Goal: Transaction & Acquisition: Purchase product/service

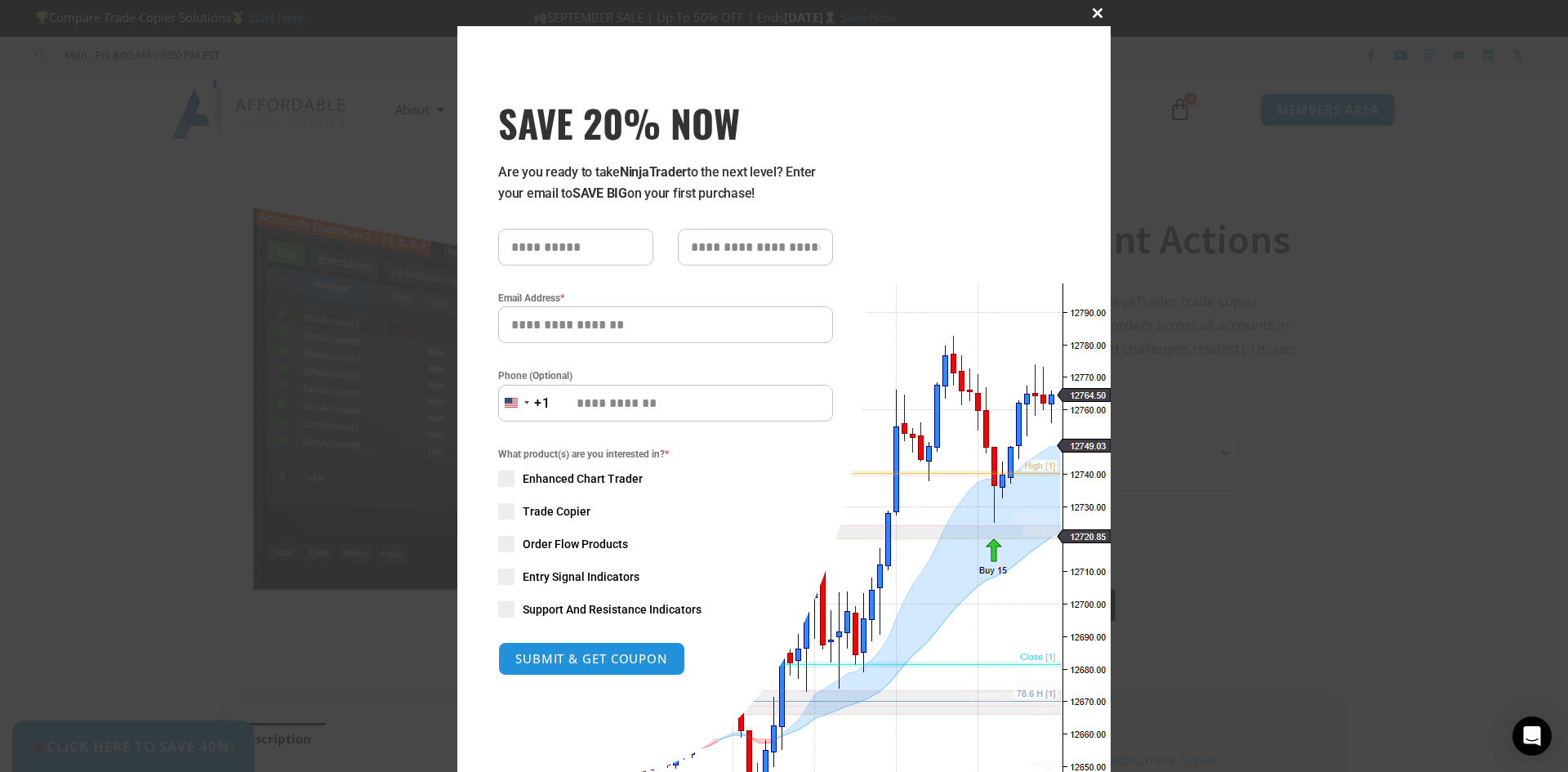
click at [1097, 8] on button "Close this module" at bounding box center [1098, 13] width 26 height 26
click at [1092, 12] on span "SAVE 20% NOW popup" at bounding box center [1098, 14] width 26 height 10
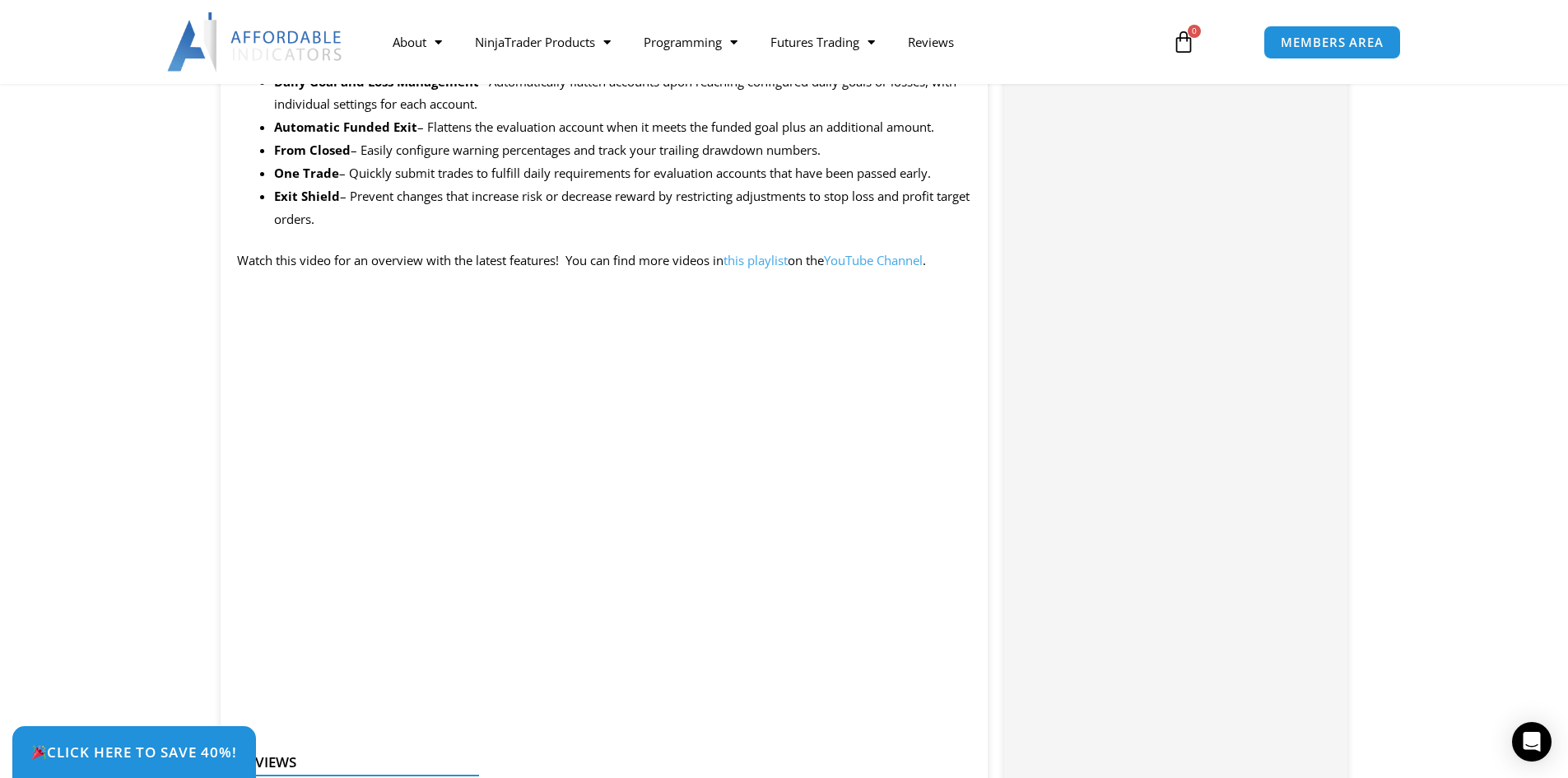
scroll to position [1152, 0]
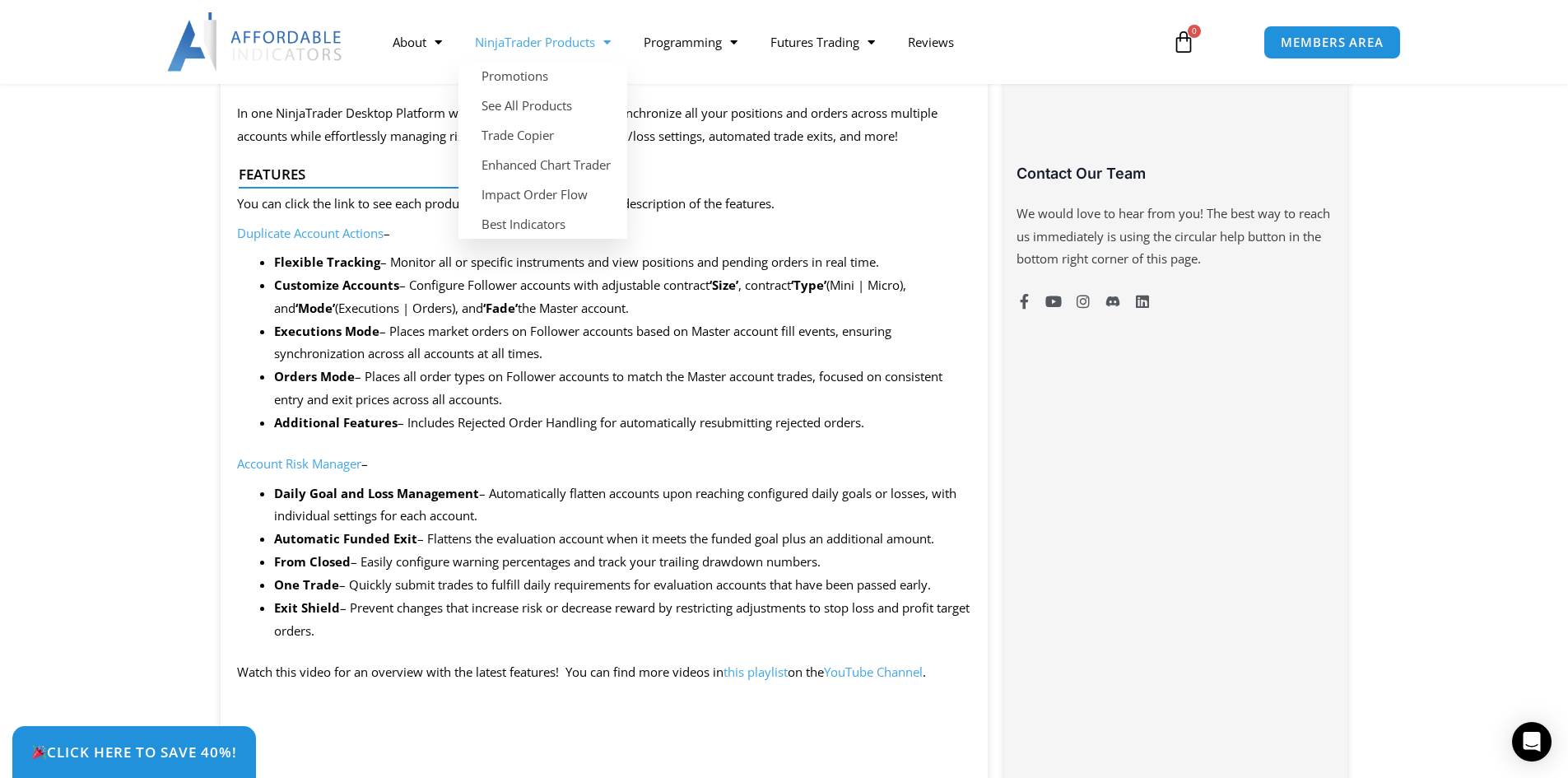
click at [604, 38] on span "Menu" at bounding box center [603, 43] width 15 height 29
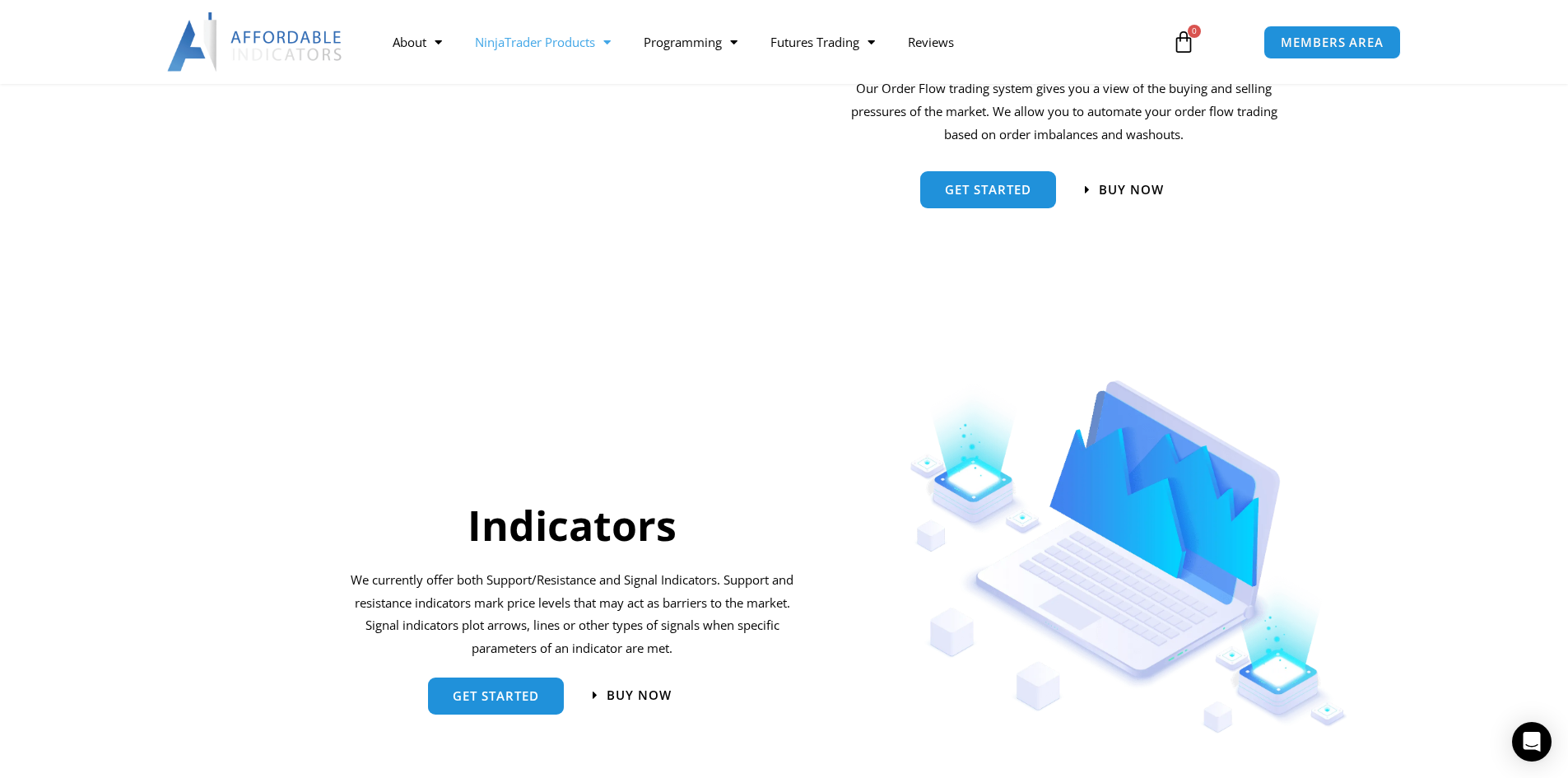
scroll to position [1152, 0]
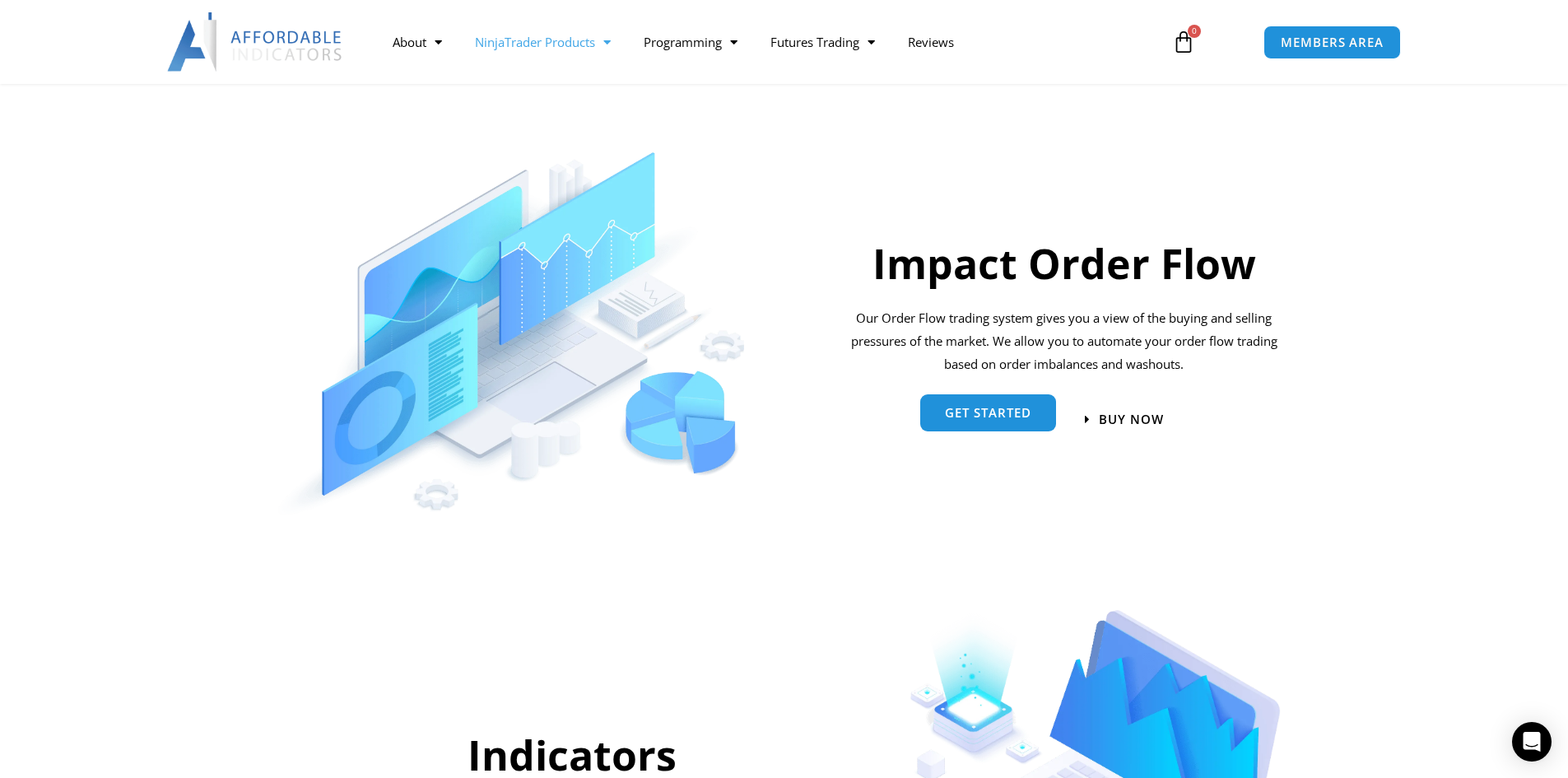
click at [1006, 410] on span "Get started" at bounding box center [988, 413] width 86 height 12
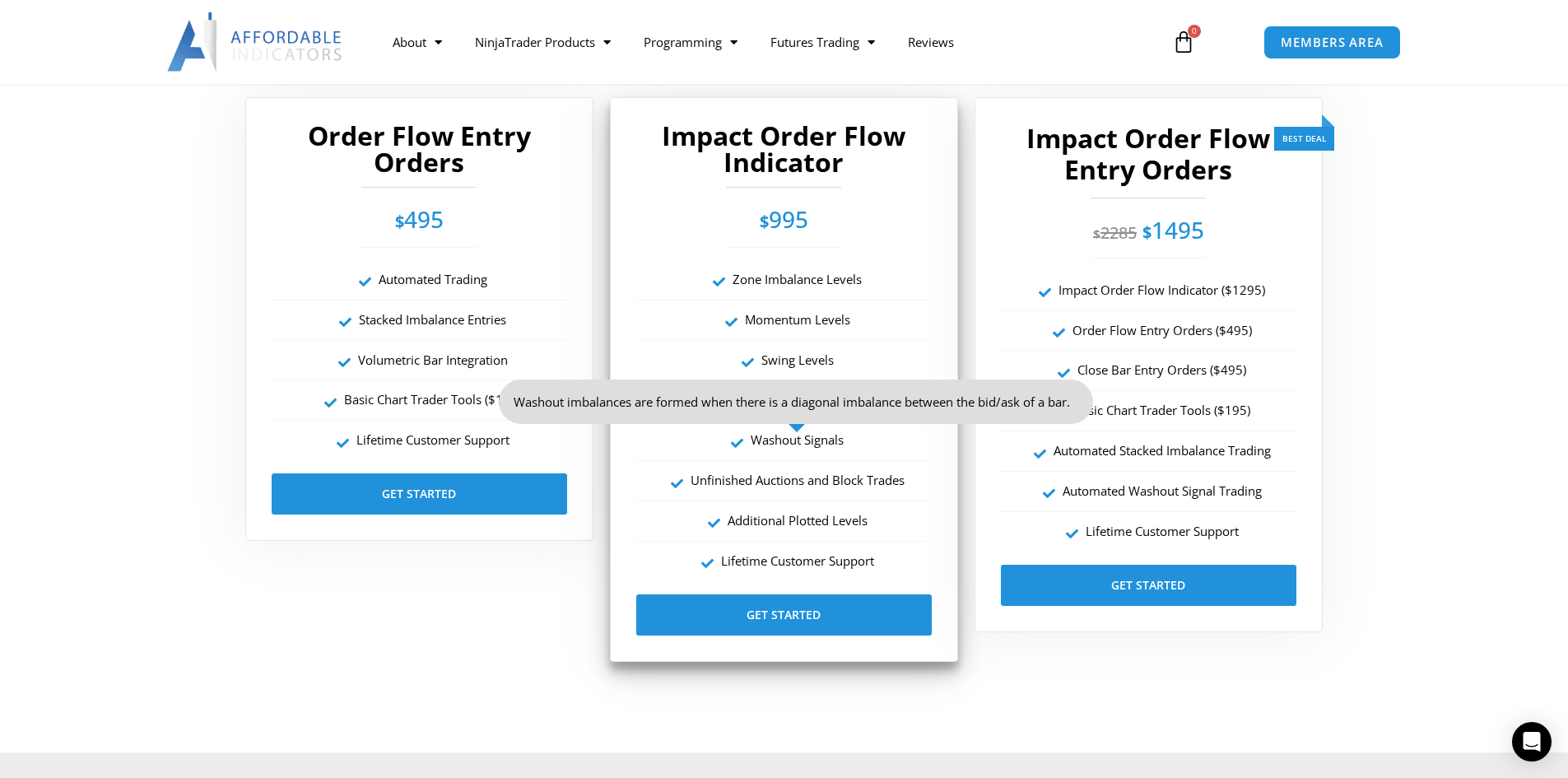
scroll to position [2964, 0]
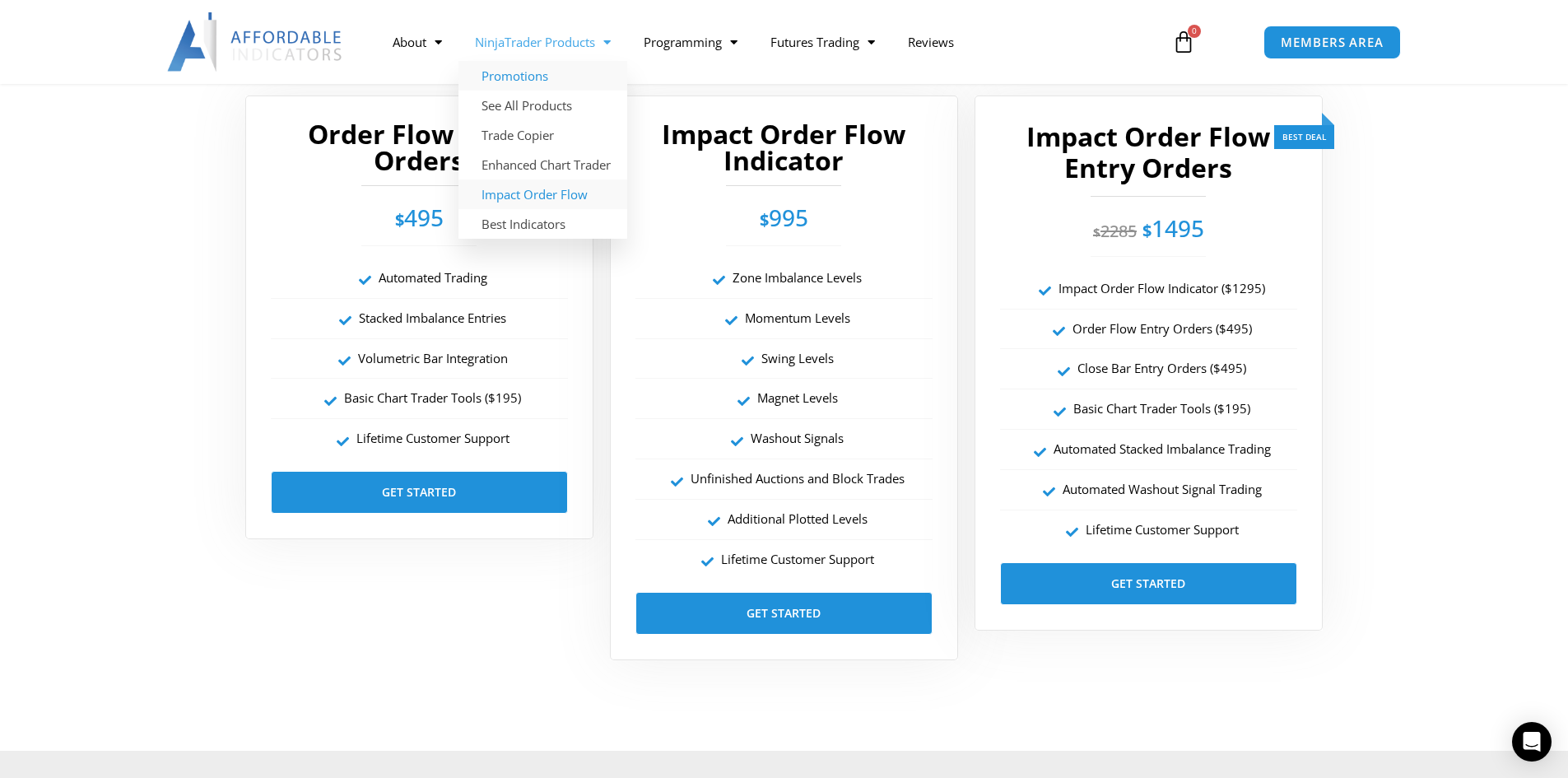
click at [533, 74] on link "Promotions" at bounding box center [543, 75] width 169 height 30
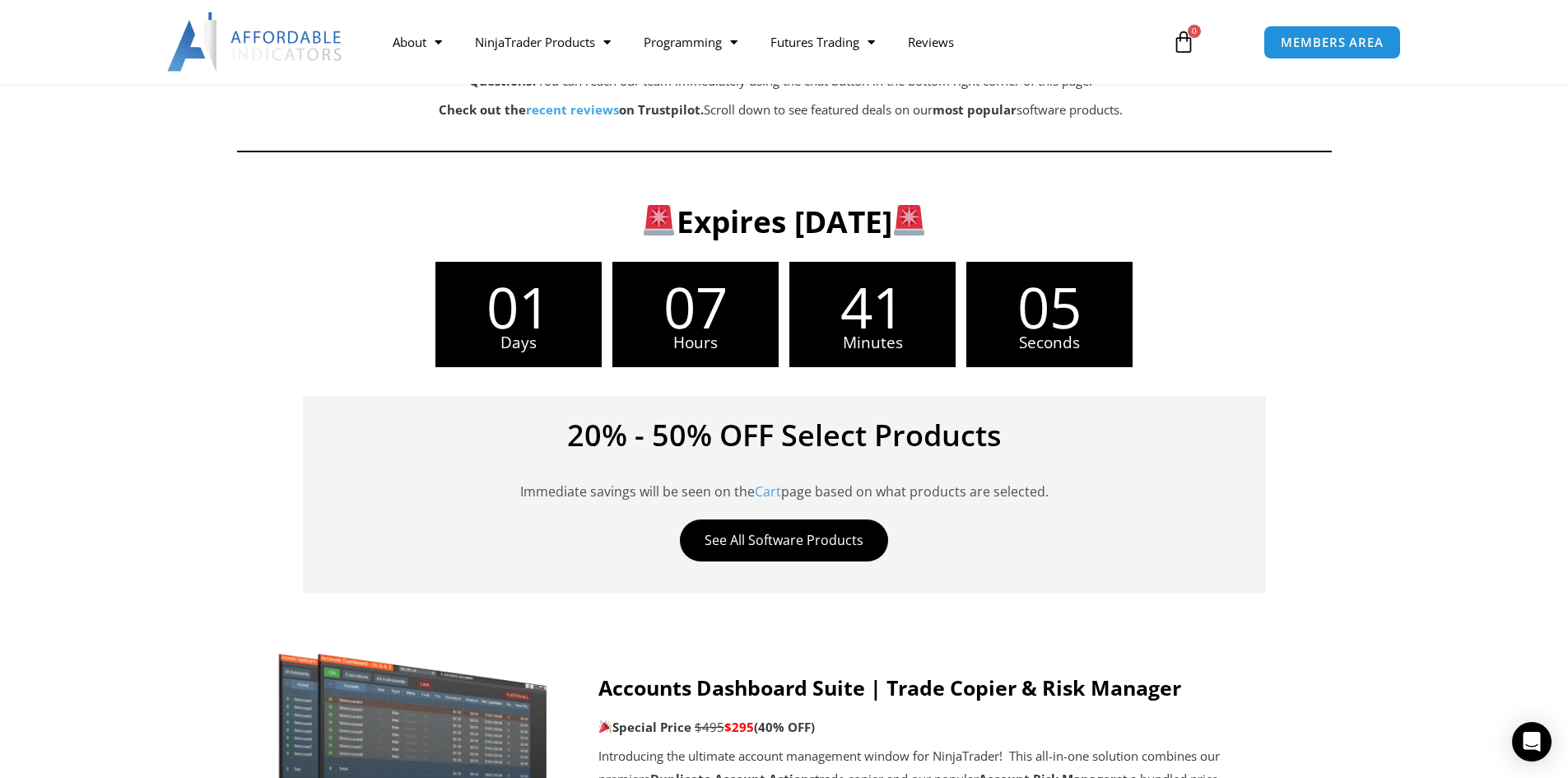
scroll to position [247, 0]
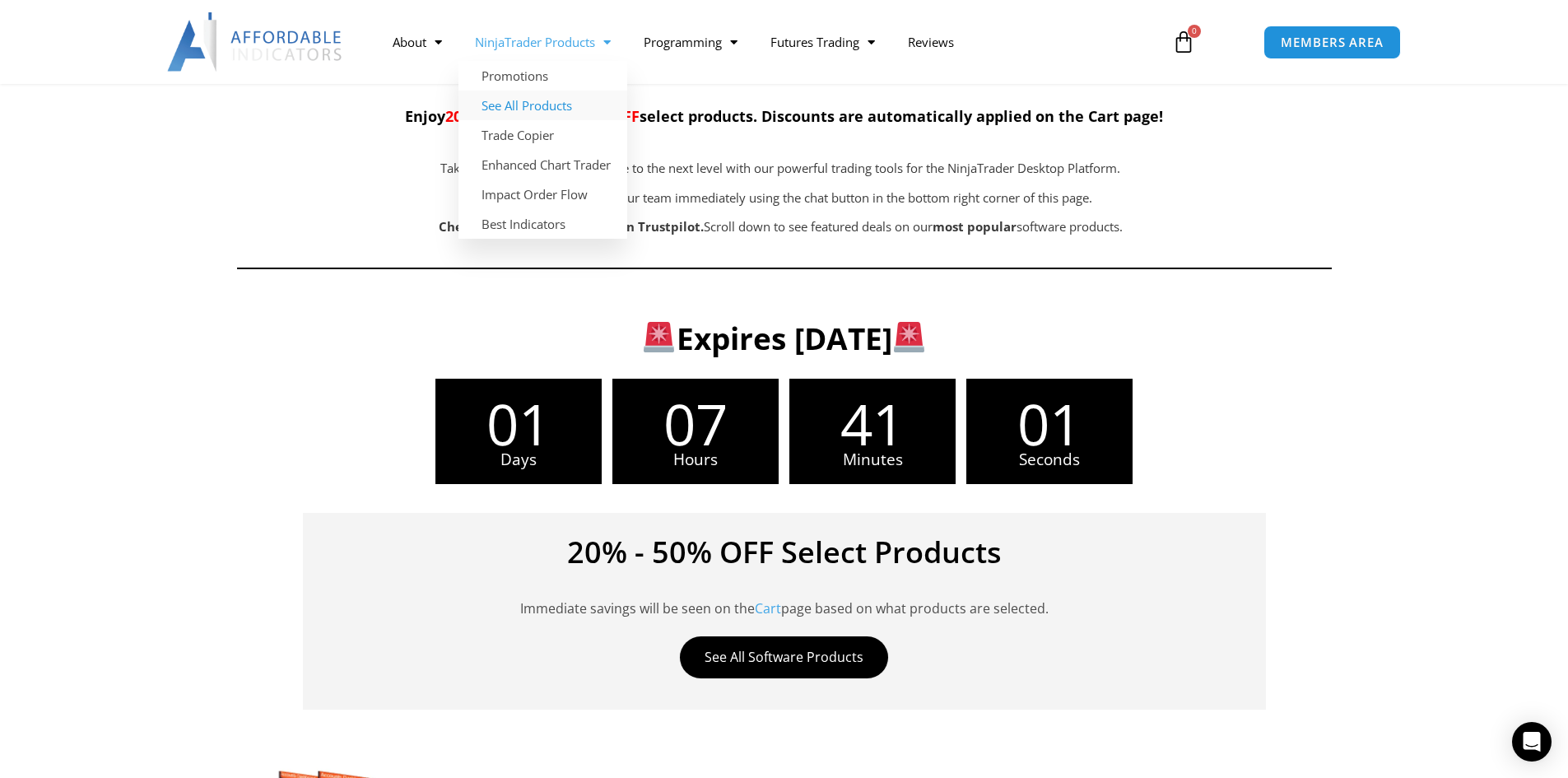
click at [560, 106] on link "See All Products" at bounding box center [543, 105] width 169 height 30
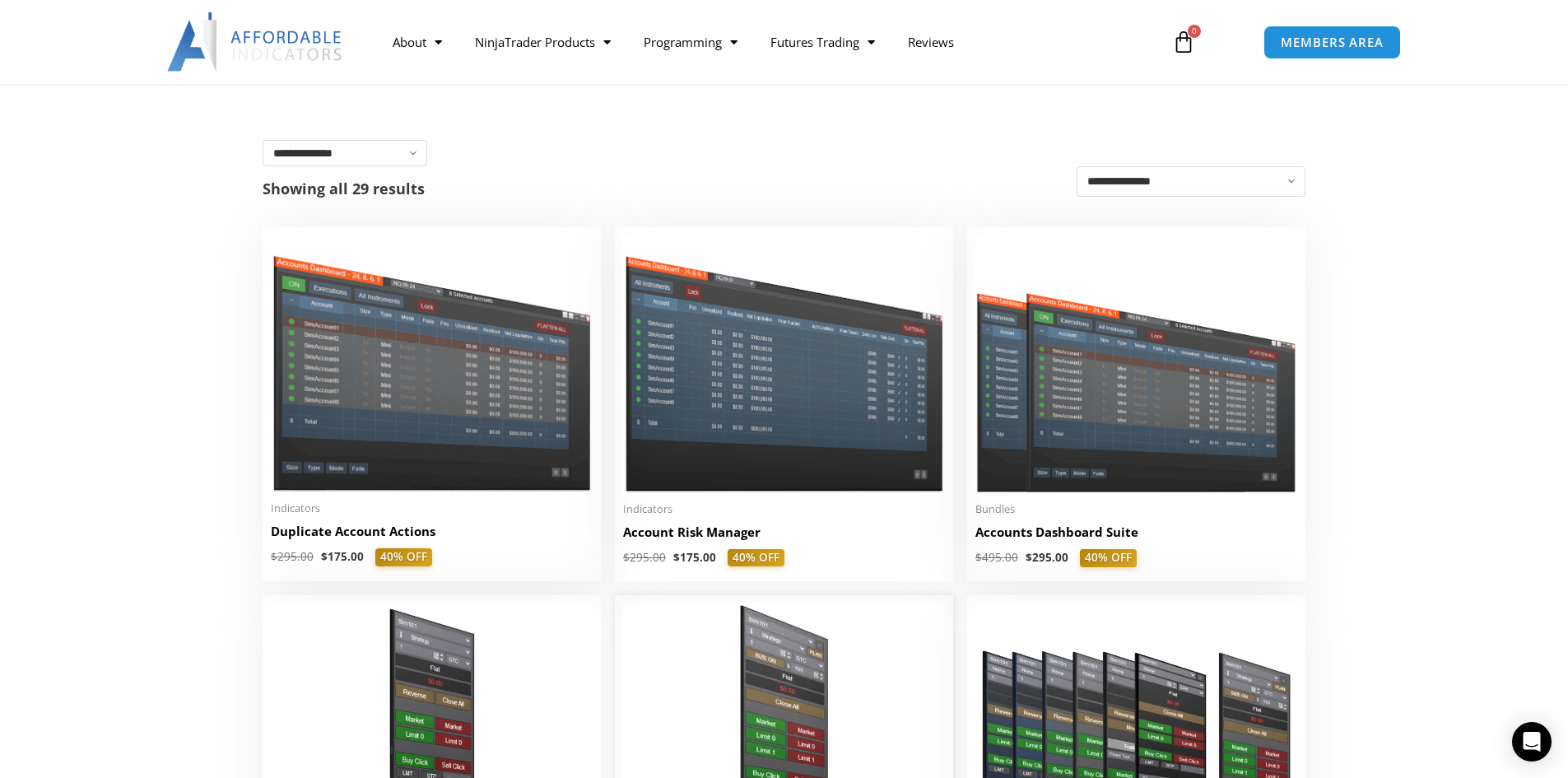
scroll to position [165, 0]
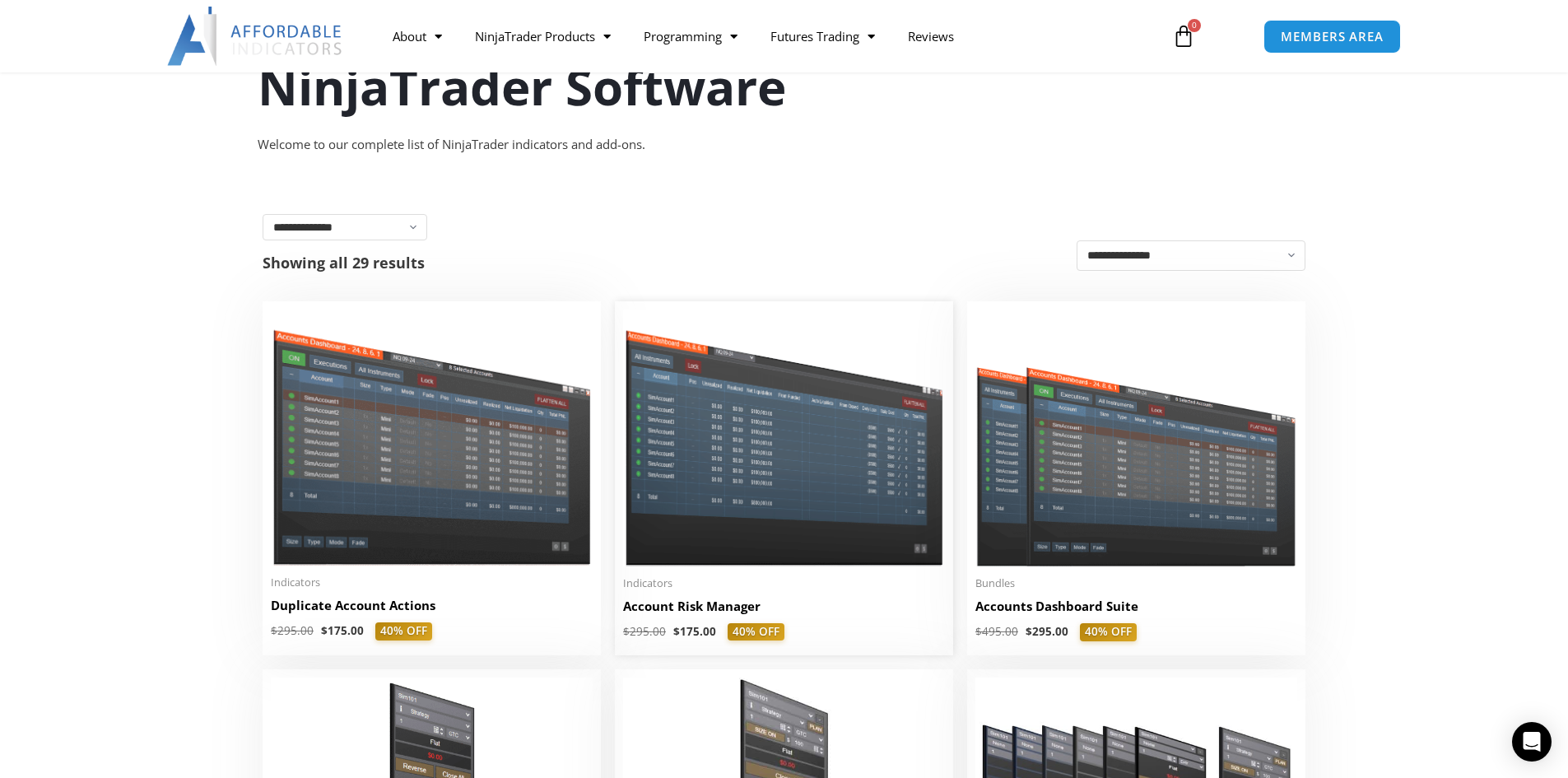
click at [787, 472] on img at bounding box center [784, 438] width 322 height 256
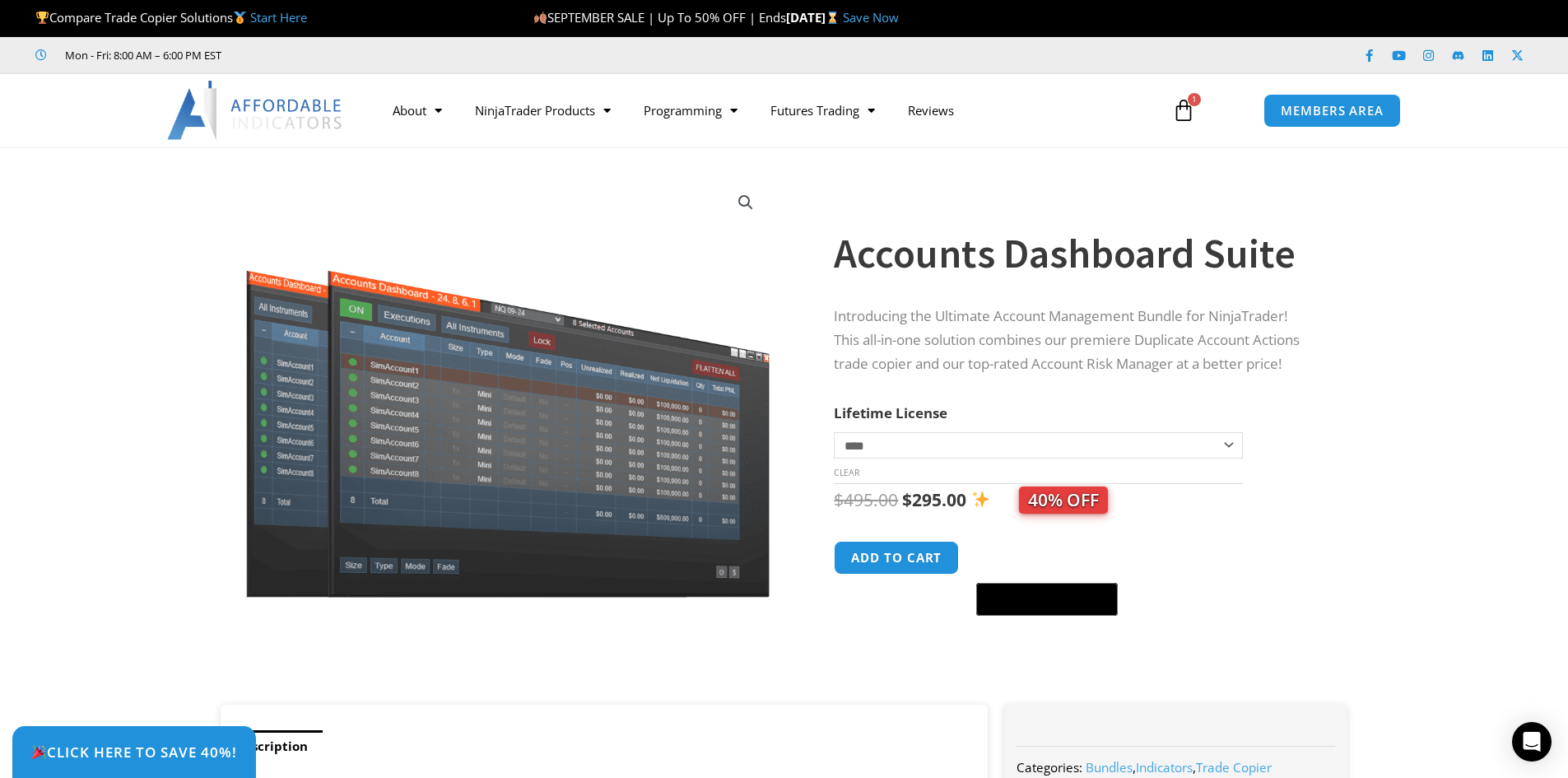
click at [1189, 102] on span "1" at bounding box center [1194, 99] width 13 height 13
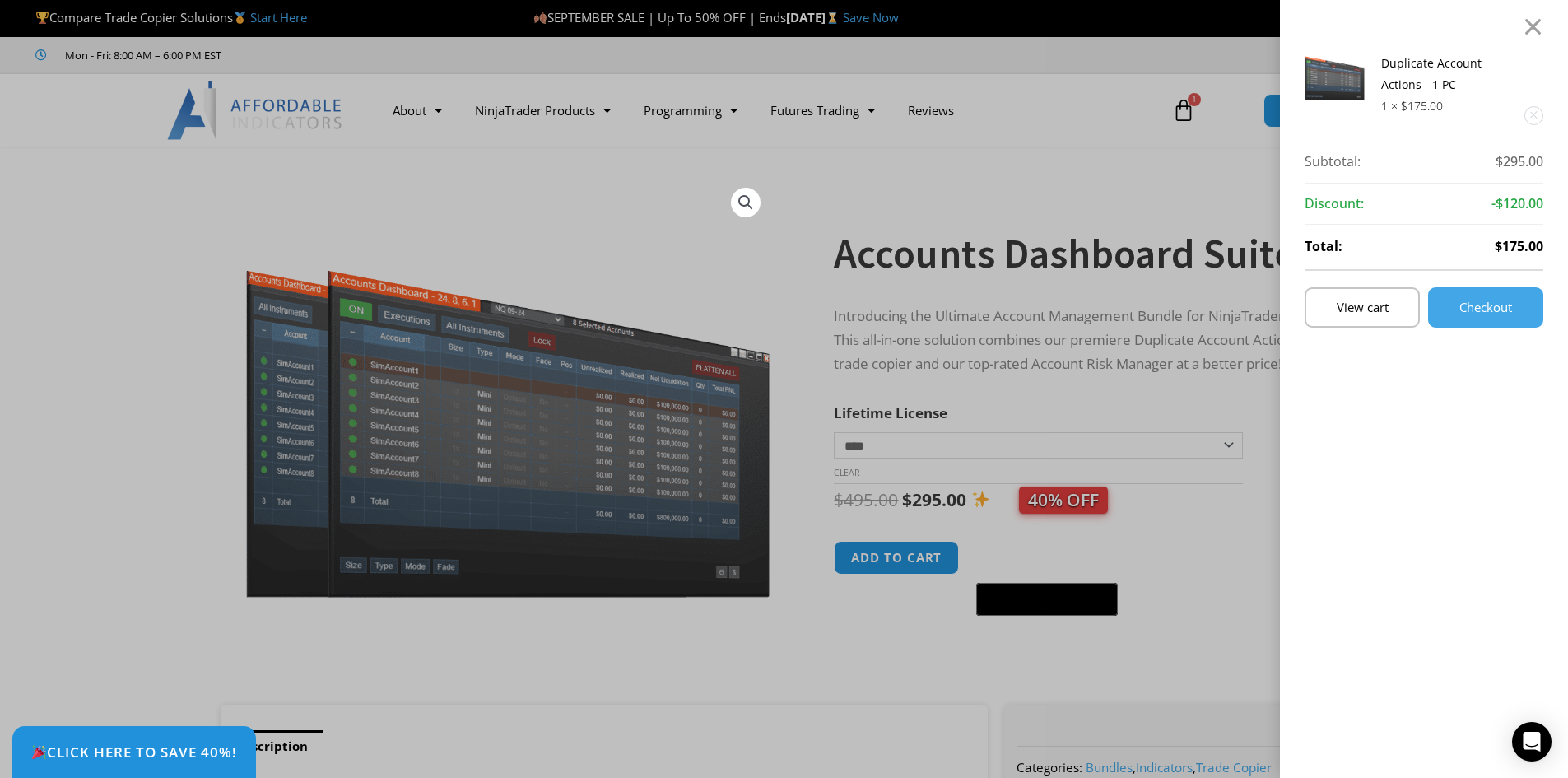
click at [1543, 110] on link "Remove this item" at bounding box center [1534, 115] width 17 height 17
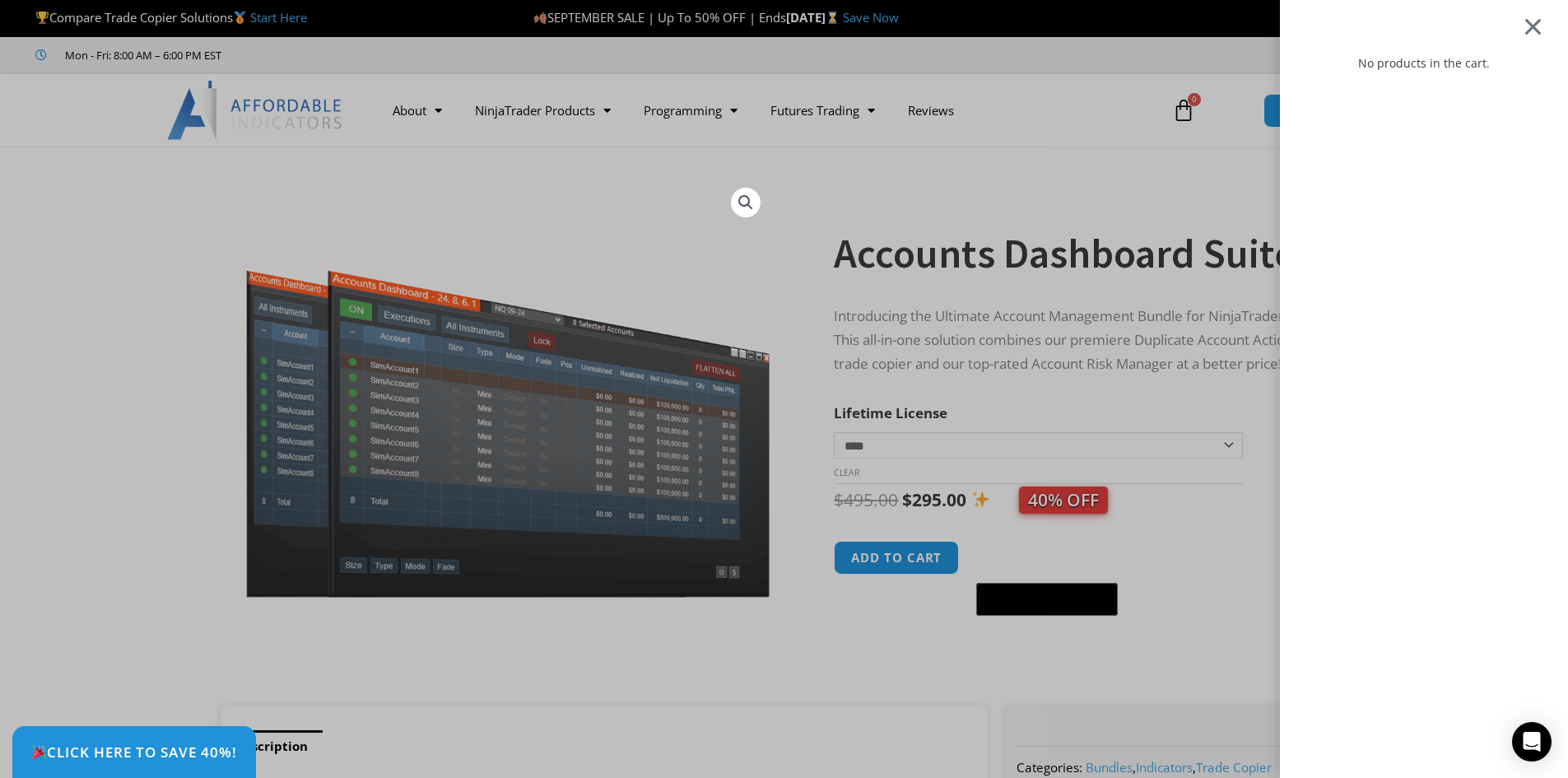
click at [1544, 25] on div at bounding box center [1533, 26] width 20 height 20
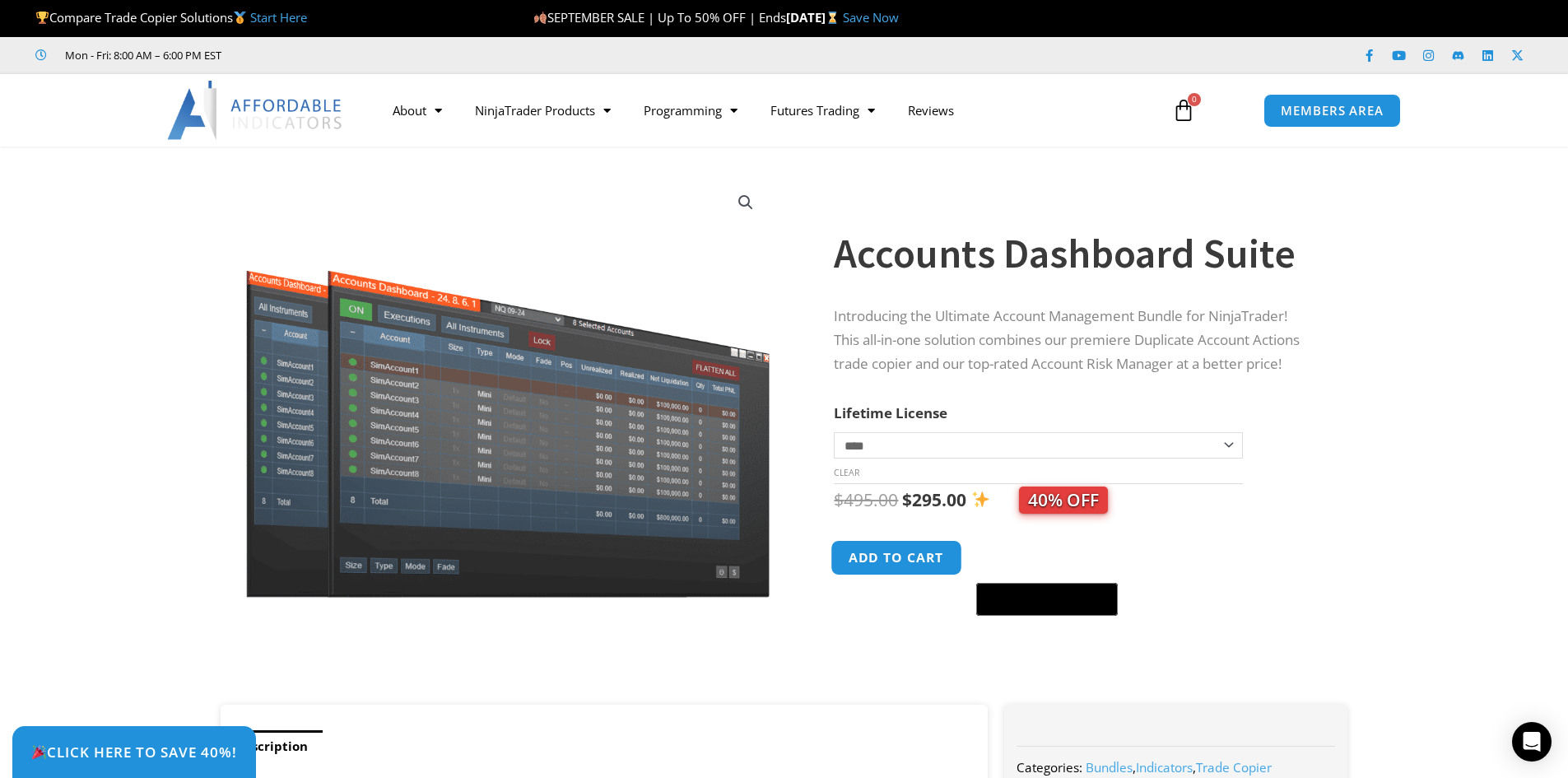
click at [887, 557] on button "Add to cart" at bounding box center [897, 557] width 131 height 35
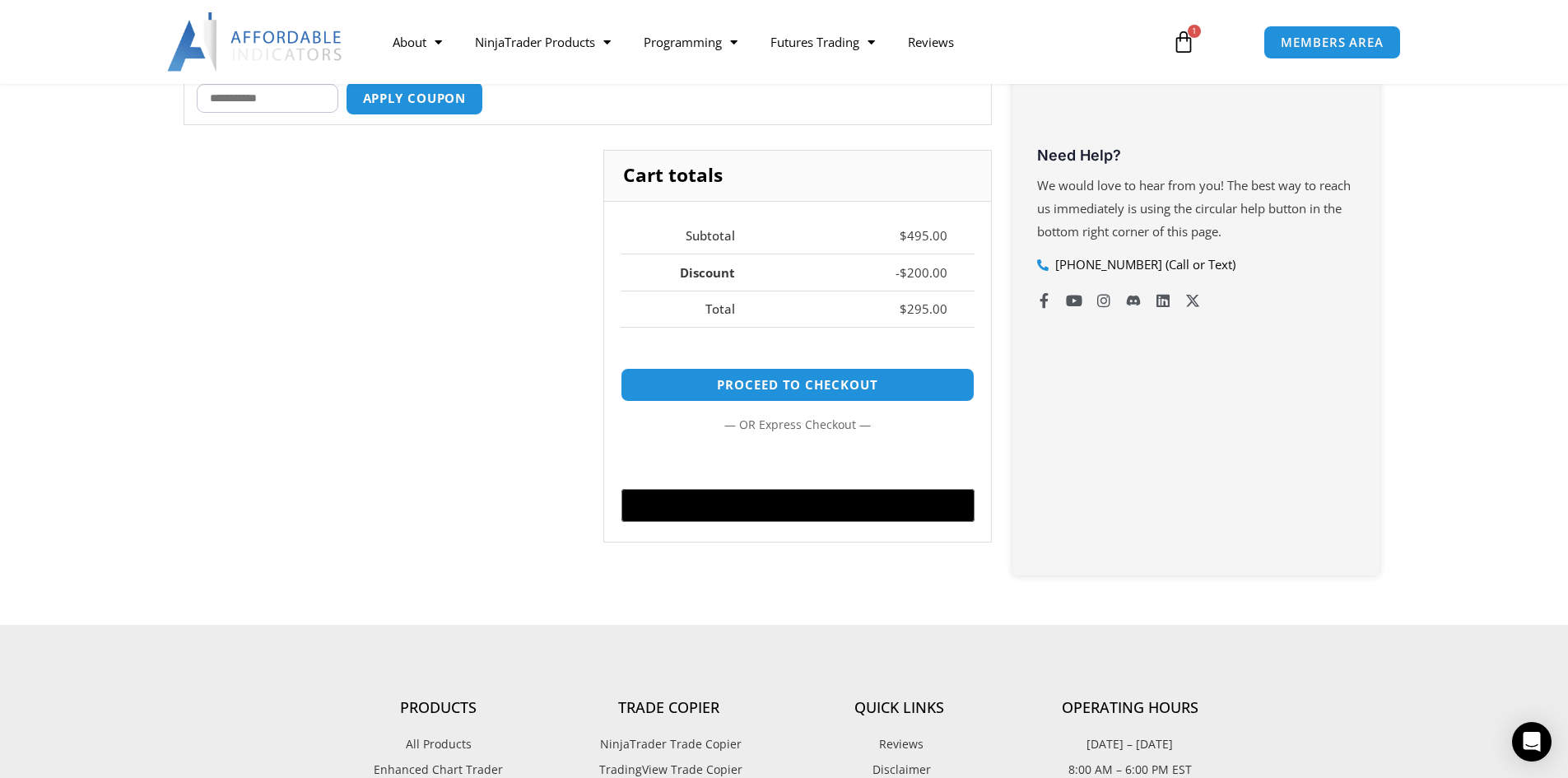
scroll to position [577, 0]
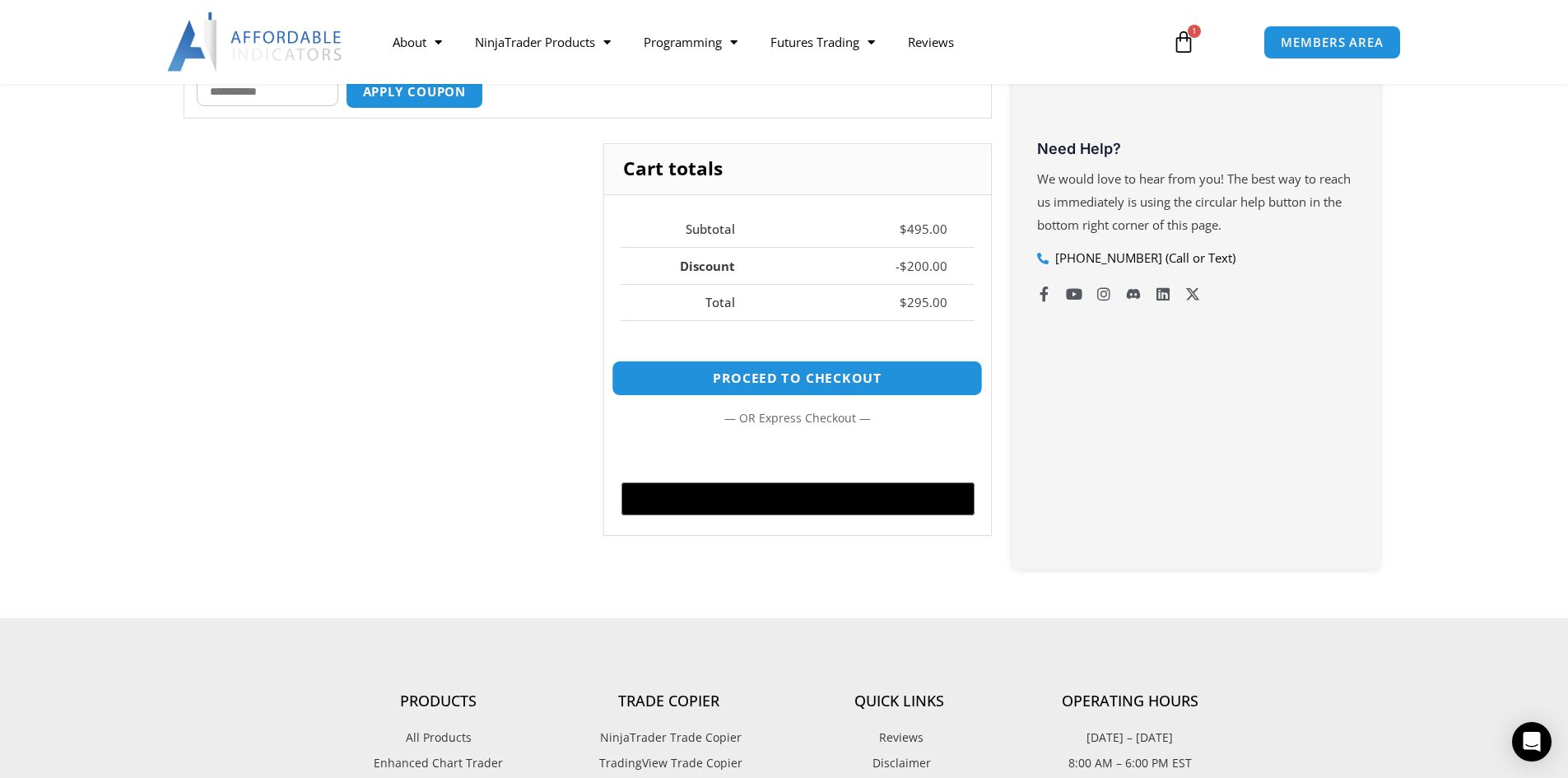
click at [799, 374] on link "Proceed to checkout" at bounding box center [797, 378] width 371 height 35
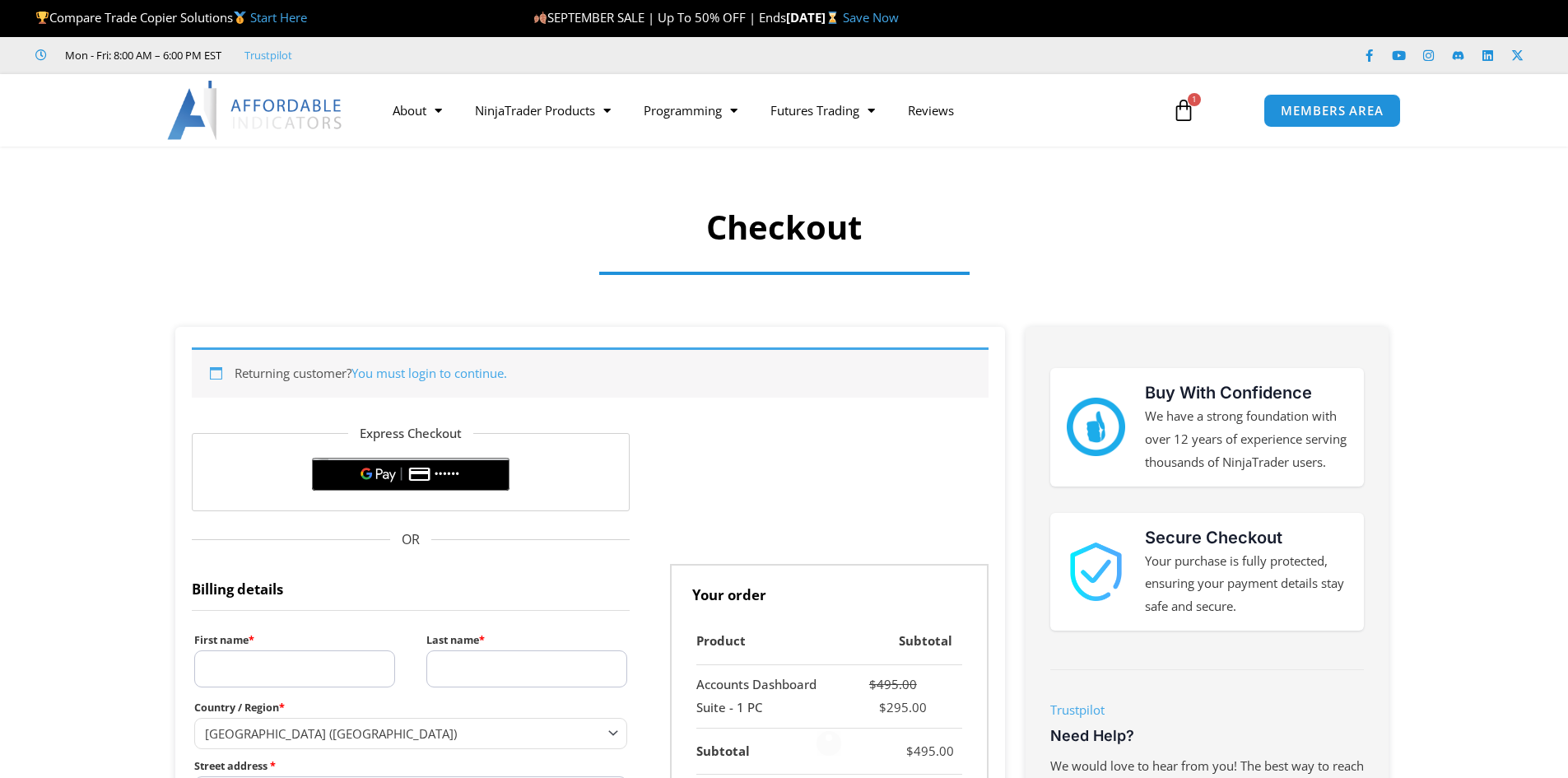
select select "**"
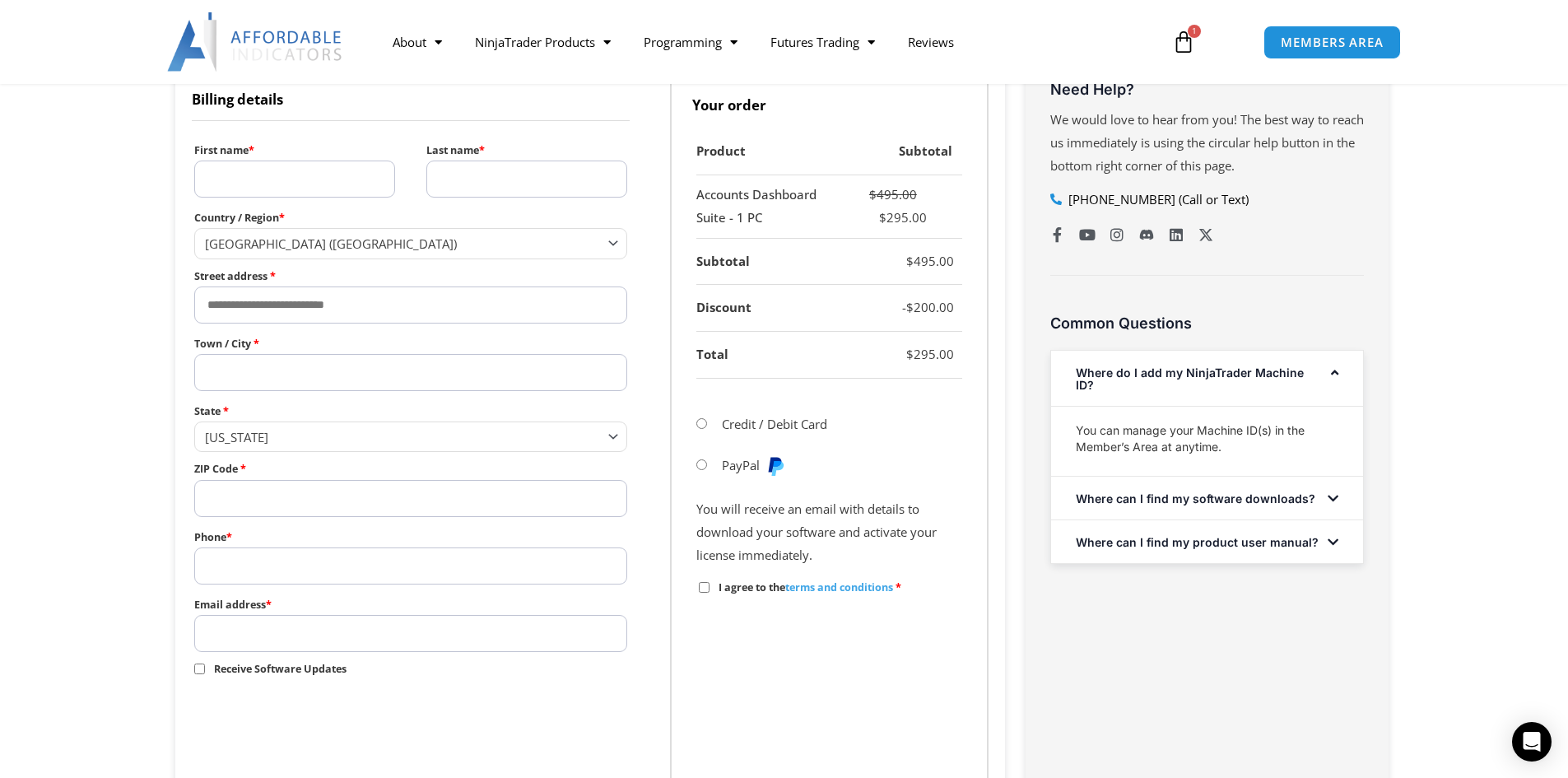
scroll to position [412, 0]
